Goal: Task Accomplishment & Management: Use online tool/utility

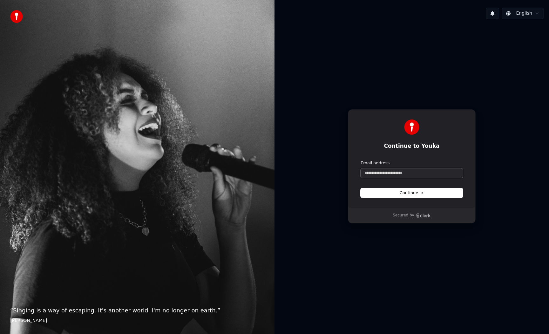
click at [398, 170] on input "Email address" at bounding box center [412, 173] width 102 height 10
click at [397, 176] on input "Email address" at bounding box center [412, 173] width 102 height 10
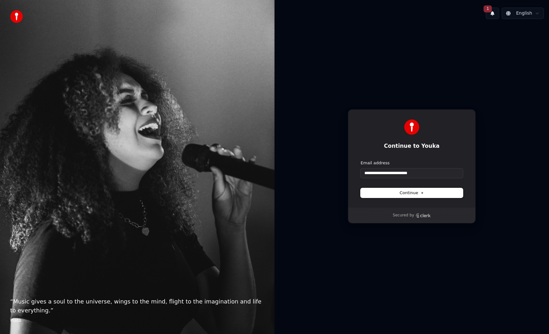
click at [403, 190] on span "Continue" at bounding box center [412, 193] width 24 height 6
type input "**********"
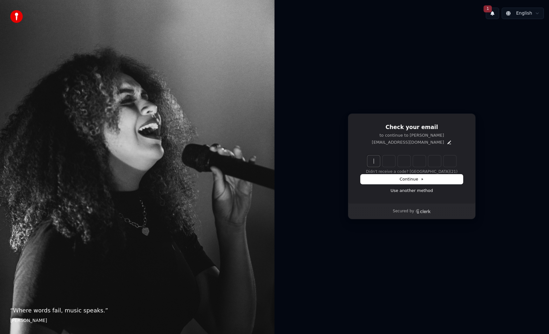
paste input "******"
type input "******"
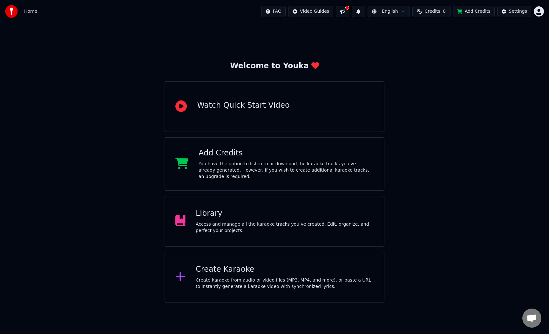
click at [311, 152] on div "Add Credits" at bounding box center [286, 153] width 175 height 10
click at [266, 267] on div "Create Karaoke" at bounding box center [285, 269] width 178 height 10
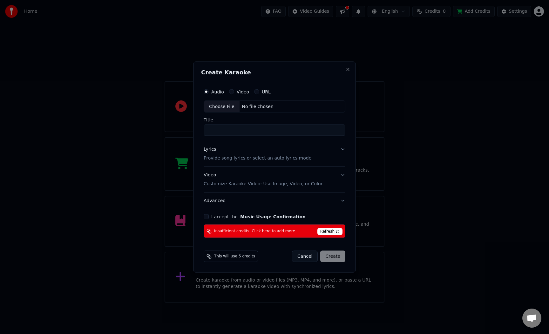
click at [324, 230] on span "Refresh" at bounding box center [330, 231] width 25 height 7
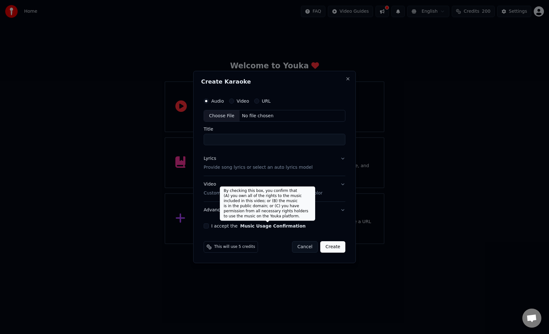
click at [235, 226] on label "I accept the Music Usage Confirmation" at bounding box center [258, 226] width 94 height 4
click at [209, 226] on button "I accept the Music Usage Confirmation" at bounding box center [206, 225] width 5 height 5
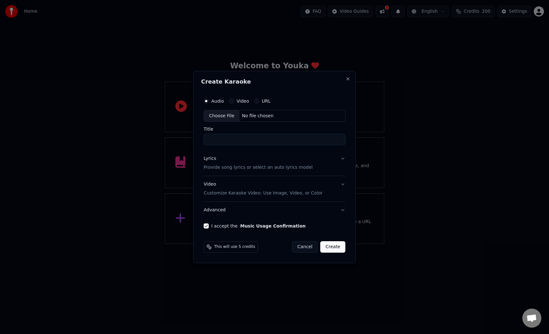
click at [249, 140] on input "Title" at bounding box center [275, 139] width 142 height 11
click at [250, 114] on div "No file chosen" at bounding box center [258, 116] width 37 height 6
click at [257, 101] on button "URL" at bounding box center [256, 101] width 5 height 5
click at [249, 114] on input "text" at bounding box center [275, 116] width 142 height 13
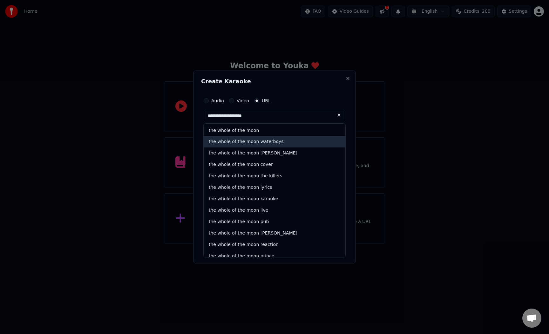
click at [278, 142] on div "the whole of the moon waterboys" at bounding box center [275, 141] width 142 height 11
type input "**********"
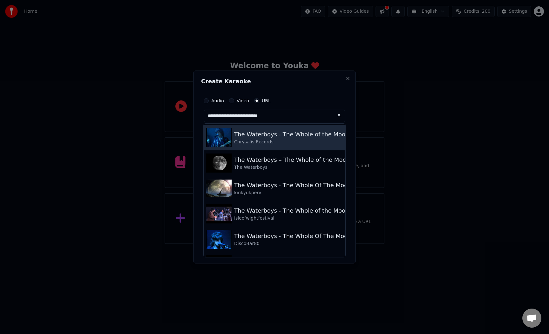
click at [273, 133] on div "The Waterboys - The Whole of the Moon" at bounding box center [291, 134] width 115 height 9
type input "**********"
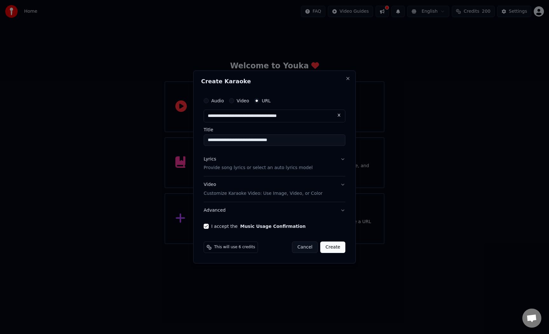
click at [343, 159] on button "Lyrics Provide song lyrics or select an auto lyrics model" at bounding box center [275, 163] width 142 height 25
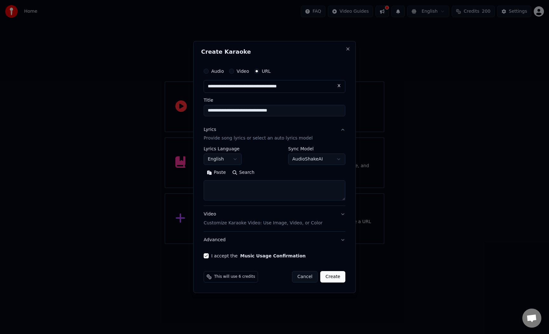
click at [306, 160] on body "**********" at bounding box center [274, 122] width 549 height 244
click at [333, 278] on button "Create" at bounding box center [332, 276] width 25 height 11
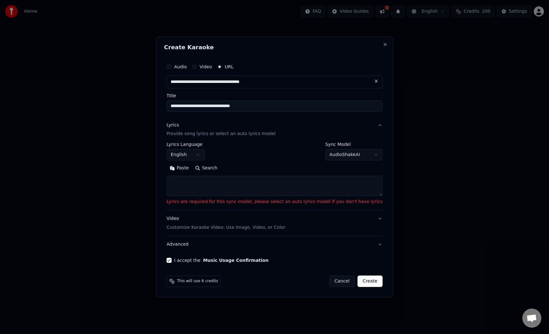
click at [303, 188] on textarea at bounding box center [275, 186] width 216 height 20
click at [212, 168] on button "Search" at bounding box center [206, 168] width 29 height 10
type textarea "**********"
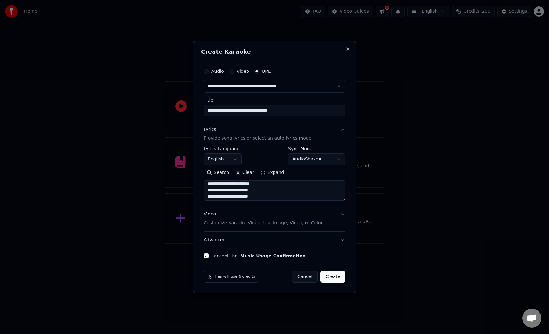
scroll to position [373, 0]
click at [330, 278] on button "Create" at bounding box center [332, 276] width 25 height 11
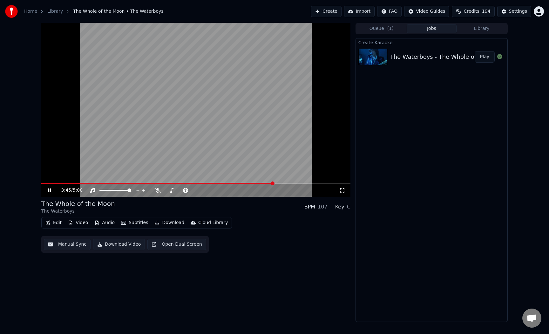
click at [51, 191] on icon at bounding box center [49, 190] width 3 height 4
click at [51, 191] on icon at bounding box center [49, 190] width 4 height 4
click at [157, 192] on icon at bounding box center [157, 190] width 6 height 5
click at [157, 192] on icon at bounding box center [157, 190] width 3 height 5
click at [46, 190] on icon at bounding box center [53, 190] width 15 height 5
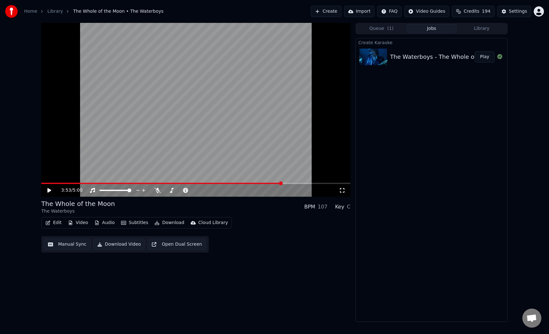
click at [125, 243] on button "Download Video" at bounding box center [119, 244] width 52 height 11
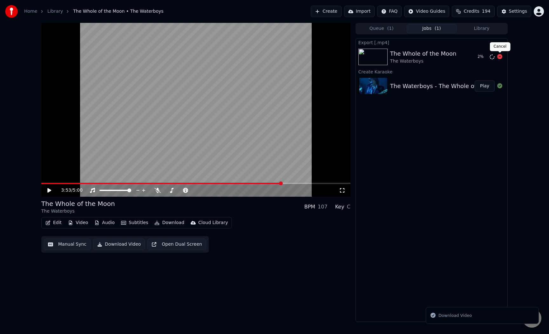
click at [501, 57] on icon at bounding box center [499, 56] width 5 height 5
click at [498, 58] on icon at bounding box center [499, 56] width 5 height 5
click at [501, 58] on icon at bounding box center [499, 56] width 5 height 5
click at [517, 15] on button "Settings" at bounding box center [514, 11] width 34 height 11
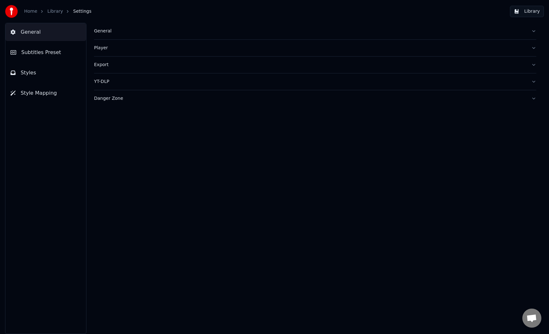
click at [106, 64] on div "Export" at bounding box center [310, 65] width 432 height 6
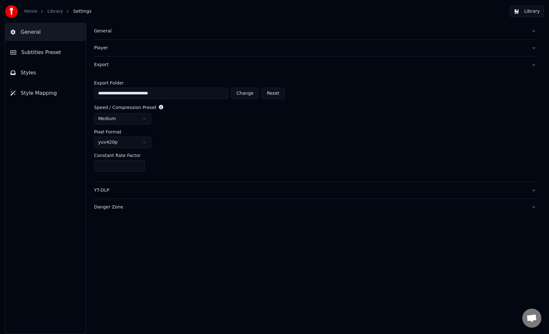
click at [38, 77] on button "Styles" at bounding box center [45, 73] width 81 height 18
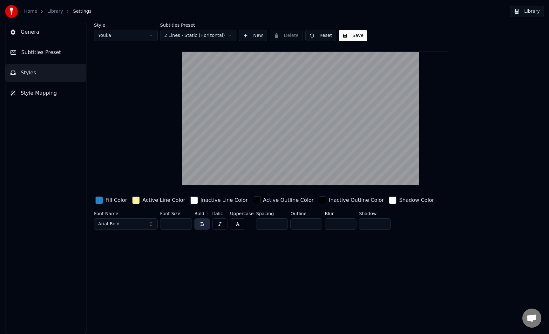
click at [32, 10] on link "Home" at bounding box center [30, 11] width 13 height 6
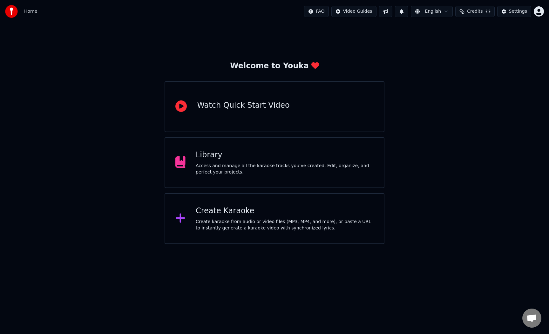
click at [42, 10] on div "Home FAQ Video Guides English Credits Settings" at bounding box center [274, 11] width 549 height 23
click at [254, 173] on div "Access and manage all the karaoke tracks you’ve created. Edit, organize, and pe…" at bounding box center [285, 169] width 178 height 13
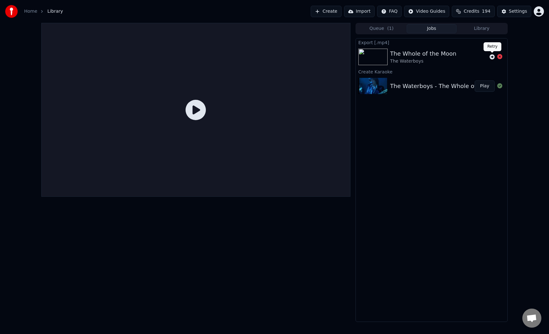
click at [492, 58] on icon at bounding box center [492, 56] width 5 height 5
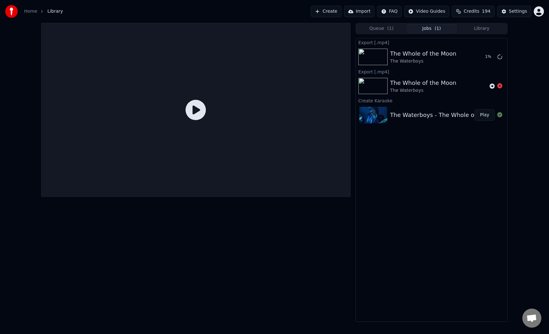
click at [500, 86] on icon at bounding box center [499, 85] width 5 height 5
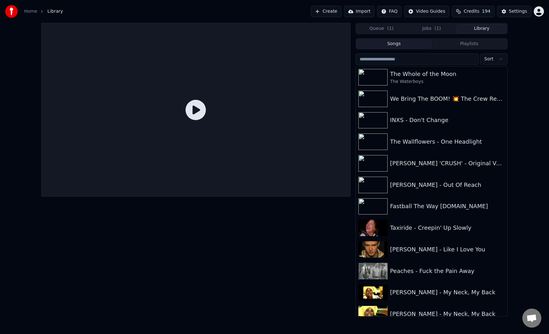
click at [489, 27] on button "Library" at bounding box center [482, 28] width 50 height 9
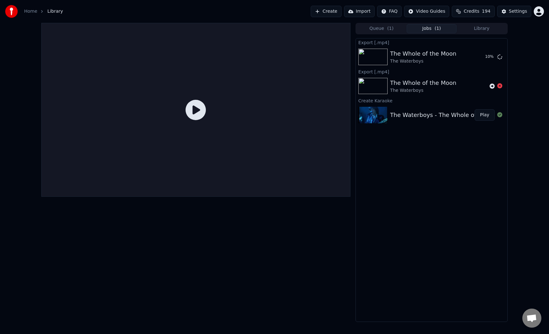
click at [439, 29] on span "( 1 )" at bounding box center [438, 28] width 6 height 6
click at [486, 57] on button "Show" at bounding box center [483, 56] width 23 height 11
click at [484, 58] on button "Show" at bounding box center [483, 56] width 23 height 11
click at [509, 12] on button "Settings" at bounding box center [514, 11] width 34 height 11
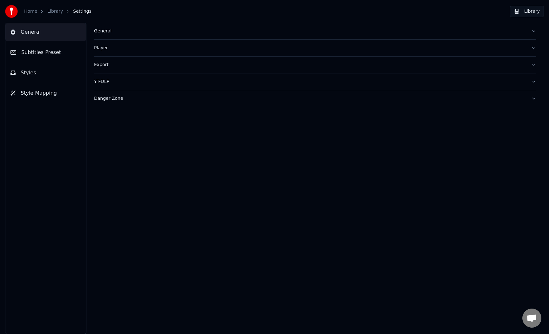
click at [57, 76] on button "Styles" at bounding box center [45, 73] width 81 height 18
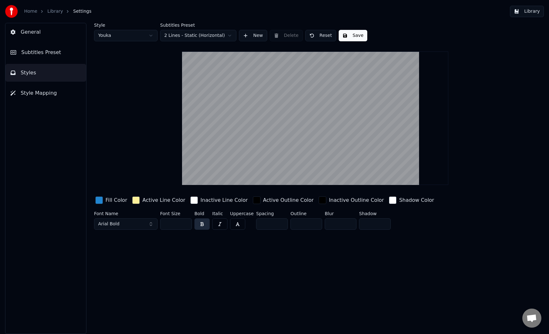
click at [60, 91] on button "Style Mapping" at bounding box center [45, 93] width 81 height 18
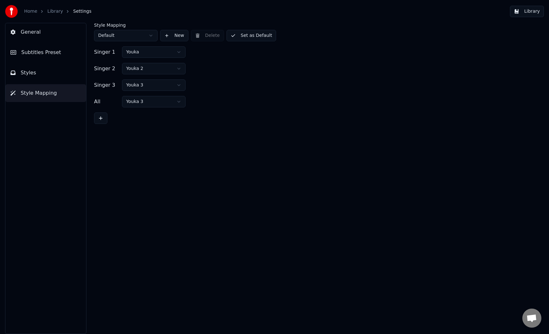
click at [60, 51] on button "Subtitles Preset" at bounding box center [45, 53] width 81 height 18
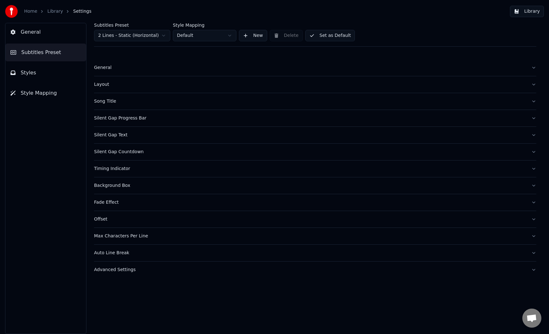
click at [132, 271] on div "Advanced Settings" at bounding box center [310, 270] width 432 height 6
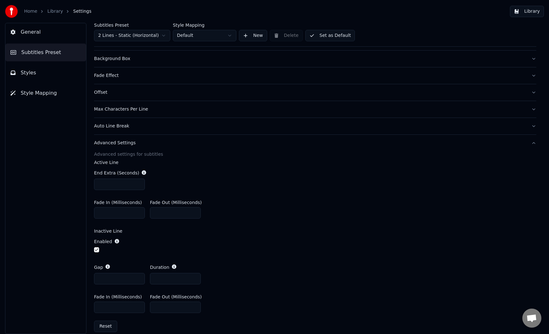
scroll to position [135, 0]
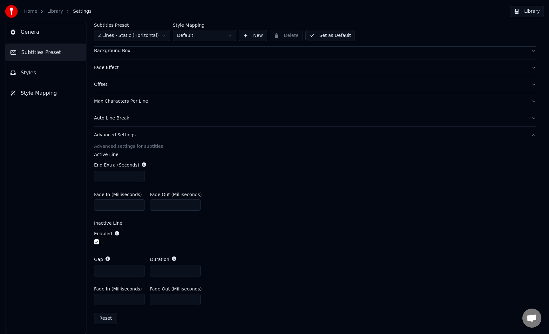
click at [55, 36] on button "General" at bounding box center [45, 32] width 81 height 18
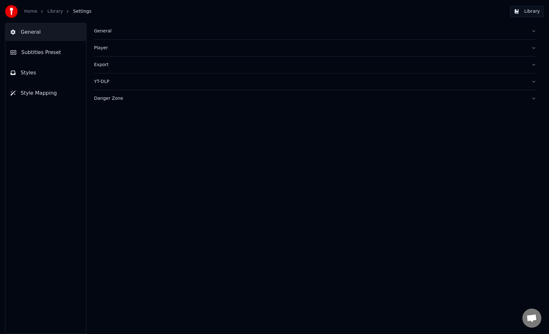
scroll to position [0, 0]
click at [106, 64] on div "Export" at bounding box center [310, 65] width 432 height 6
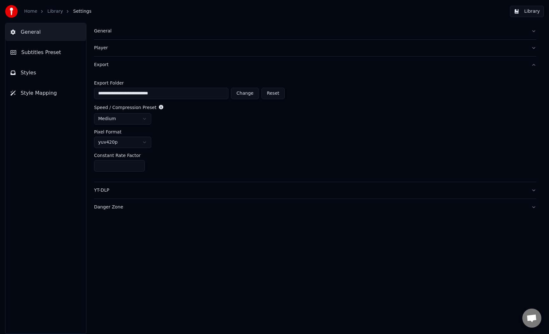
click at [54, 51] on span "Subtitles Preset" at bounding box center [41, 53] width 40 height 8
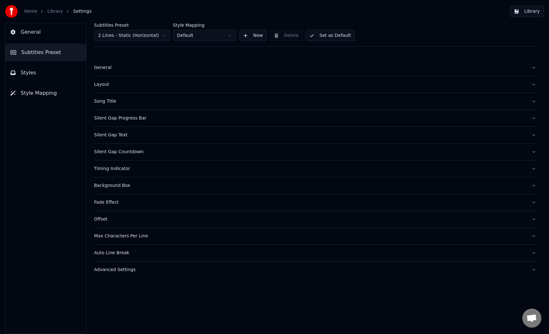
click at [58, 13] on link "Library" at bounding box center [55, 11] width 16 height 6
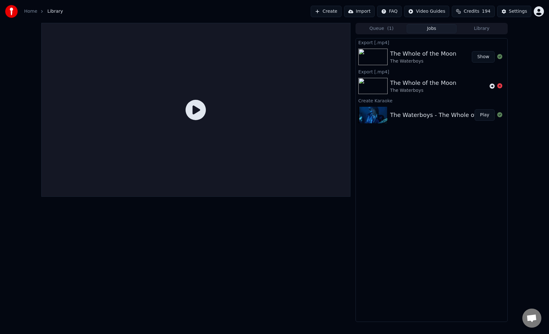
click at [437, 60] on div "The Waterboys" at bounding box center [423, 61] width 66 height 6
click at [487, 59] on button "Show" at bounding box center [483, 56] width 23 height 11
